Goal: Task Accomplishment & Management: Use online tool/utility

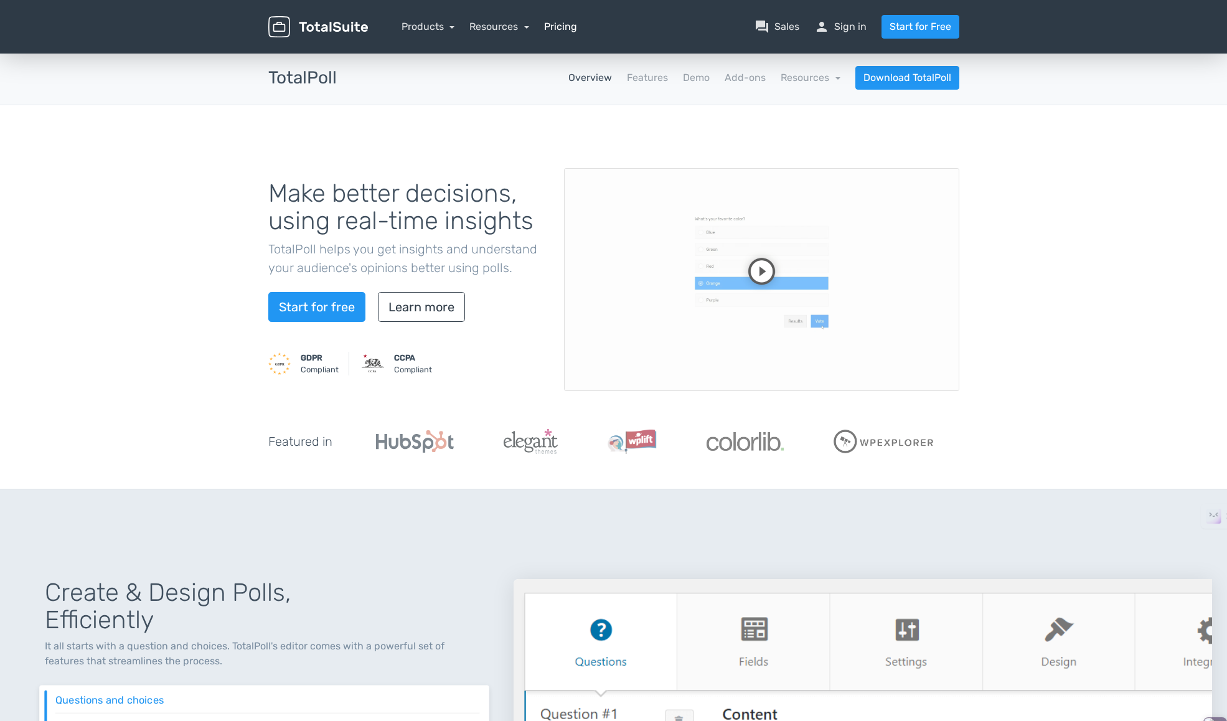
click at [565, 25] on link "Pricing" at bounding box center [560, 26] width 33 height 15
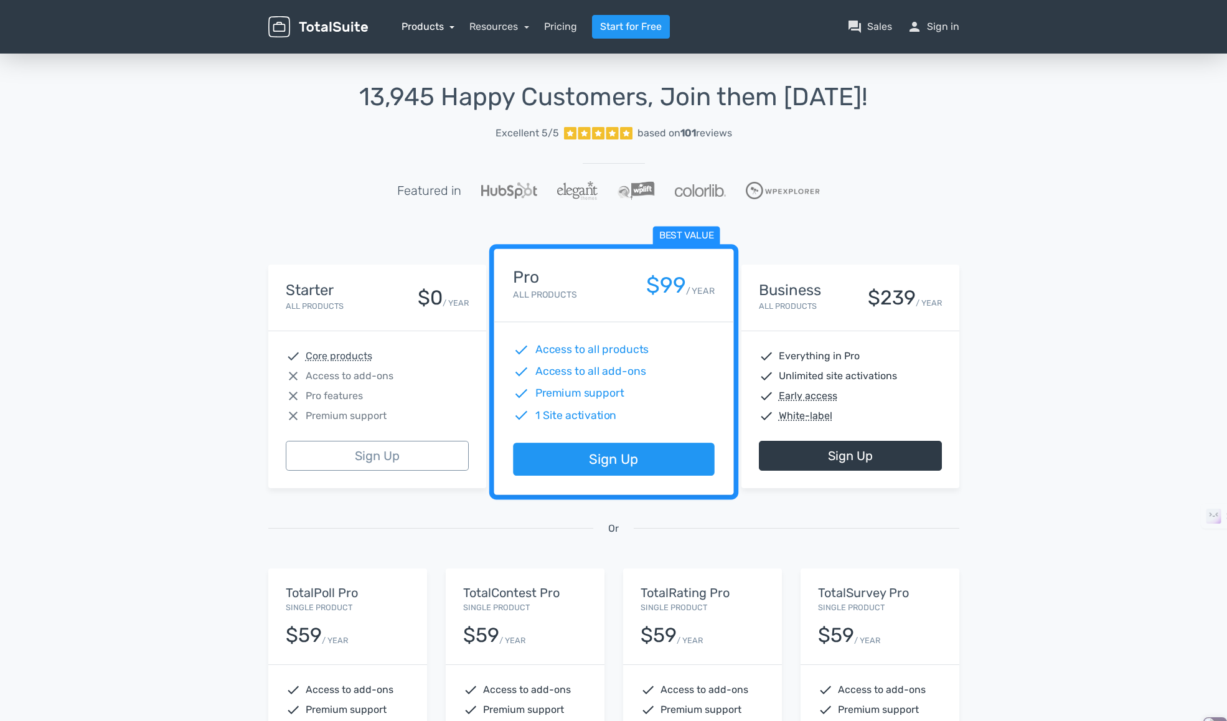
click at [434, 23] on link "Products" at bounding box center [428, 27] width 54 height 12
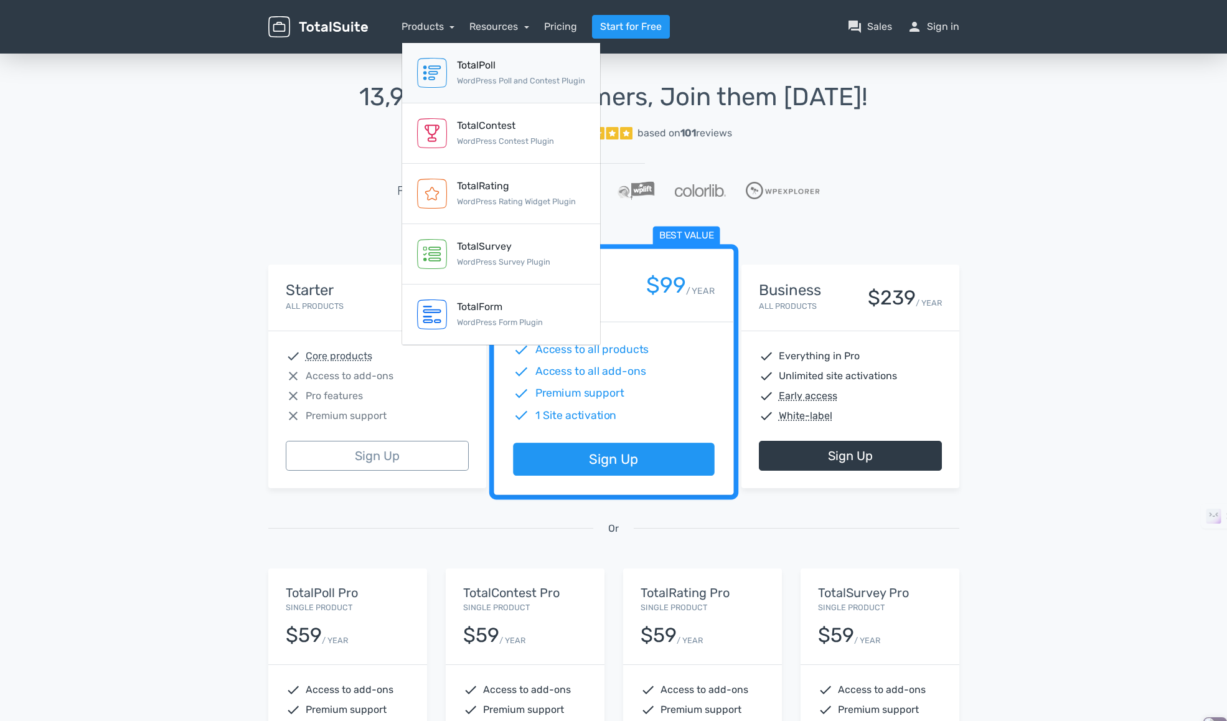
click at [477, 73] on div "TotalPoll WordPress Poll and Contest Plugin" at bounding box center [521, 73] width 128 height 30
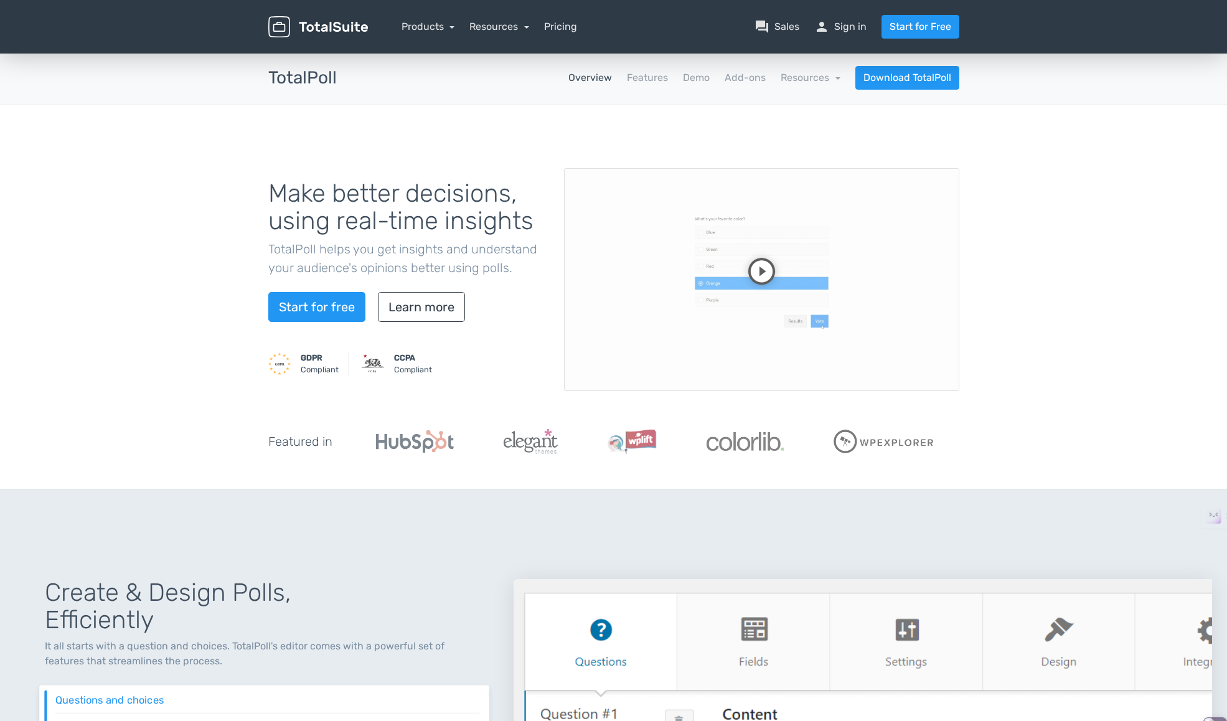
click at [766, 276] on video at bounding box center [761, 279] width 395 height 223
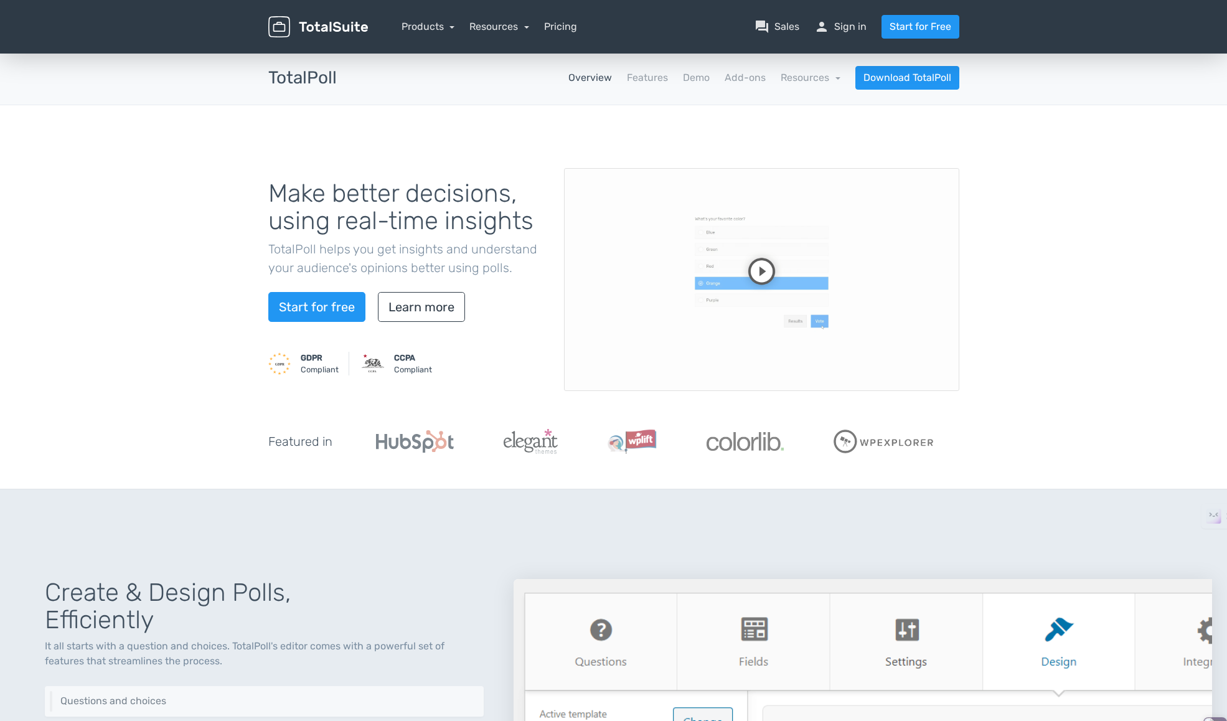
click at [820, 327] on video at bounding box center [761, 279] width 395 height 223
click at [697, 73] on link "Demo" at bounding box center [696, 77] width 27 height 15
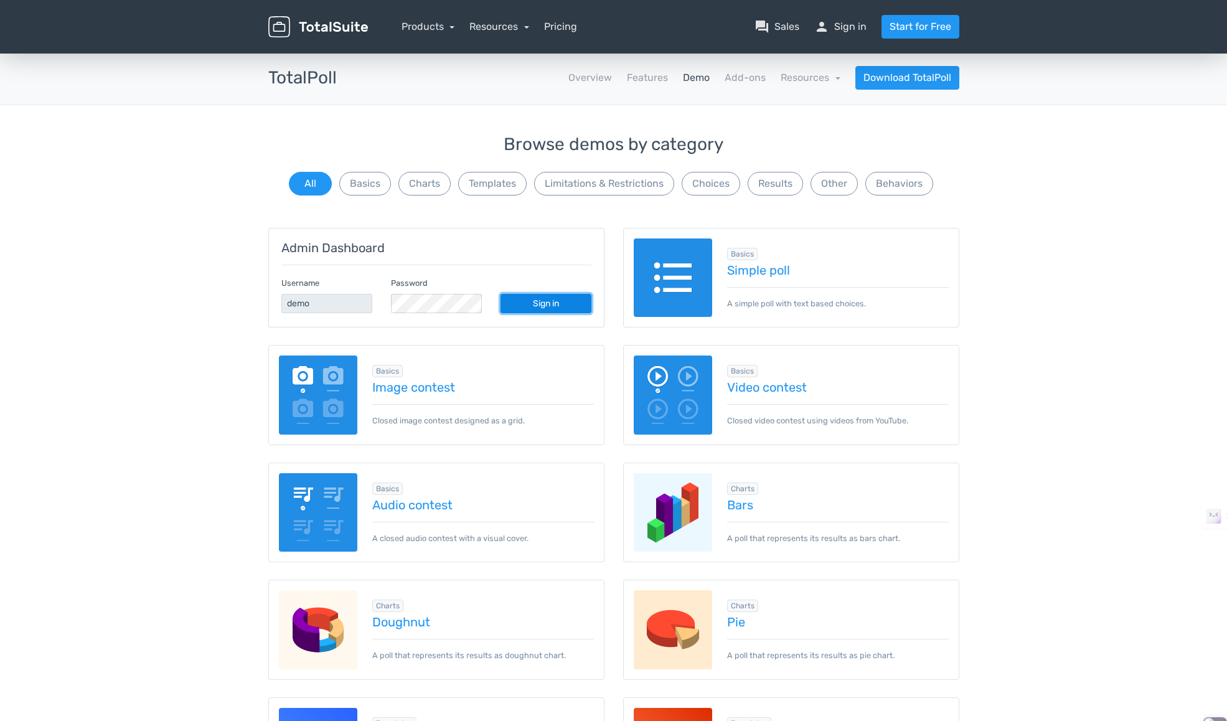
click at [561, 299] on link "Sign in" at bounding box center [545, 303] width 91 height 19
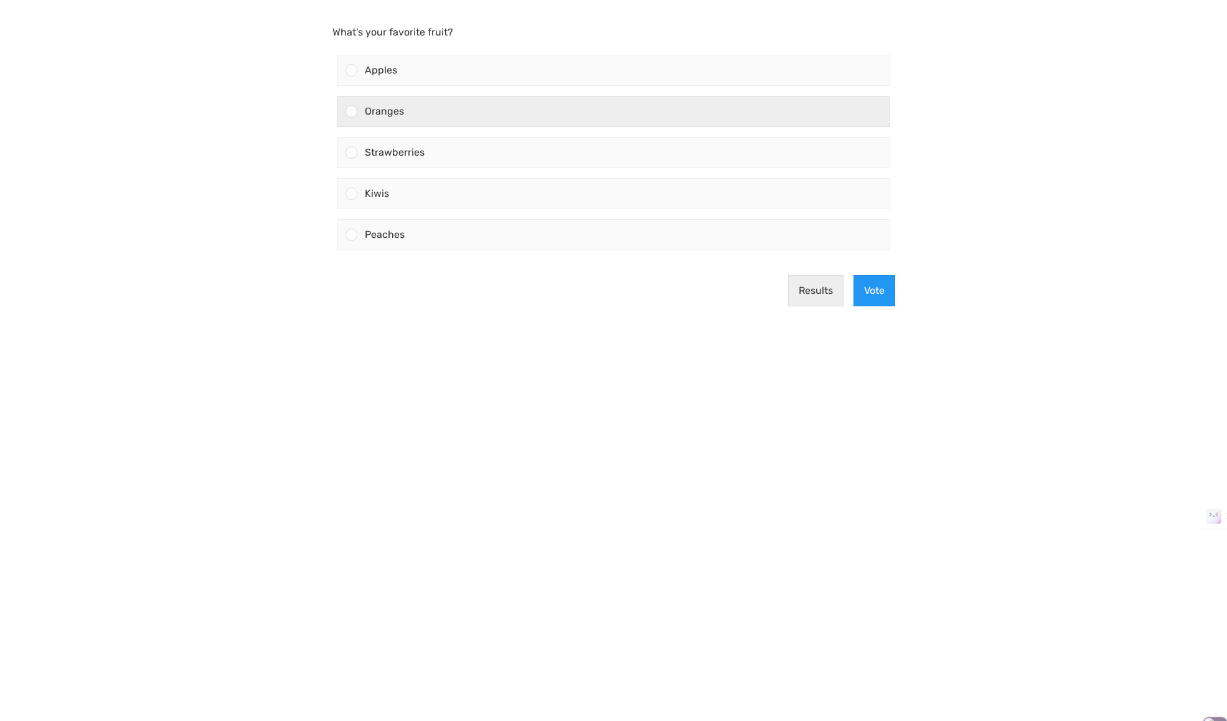
click at [352, 109] on div at bounding box center [351, 111] width 12 height 12
click at [351, 111] on input "Oranges" at bounding box center [351, 111] width 0 height 0
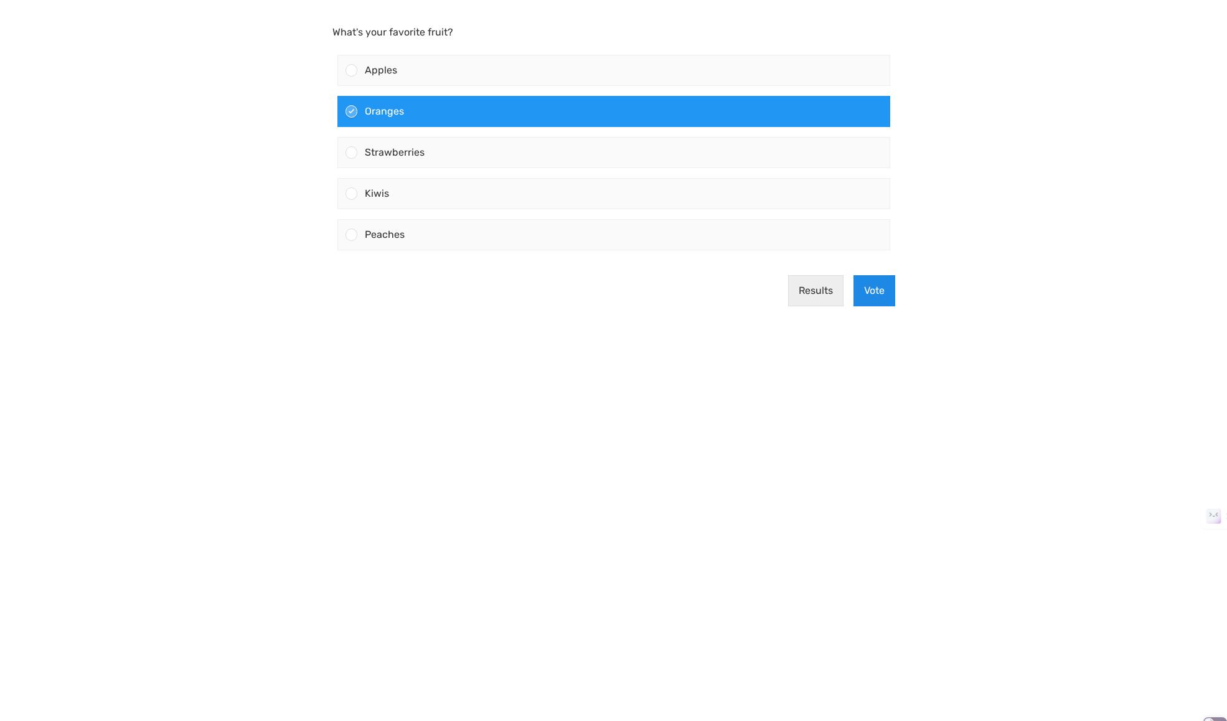
click at [871, 282] on button "Vote" at bounding box center [874, 290] width 42 height 31
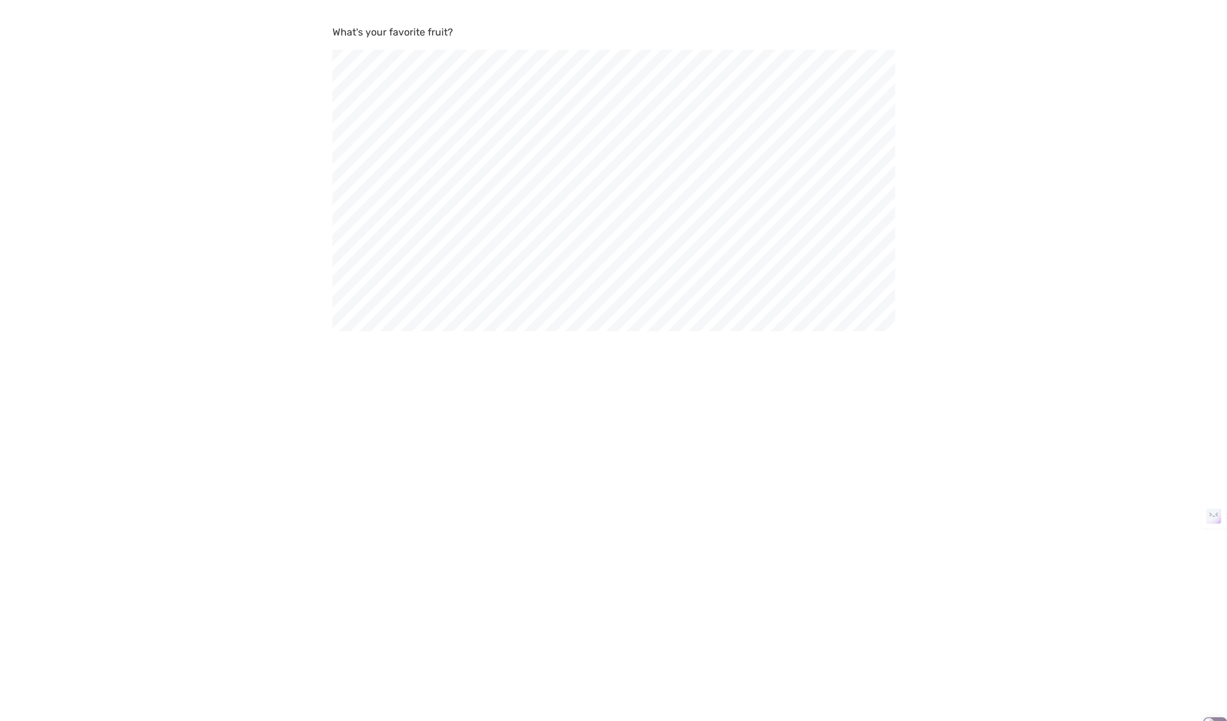
scroll to position [721, 1227]
